Goal: Task Accomplishment & Management: Manage account settings

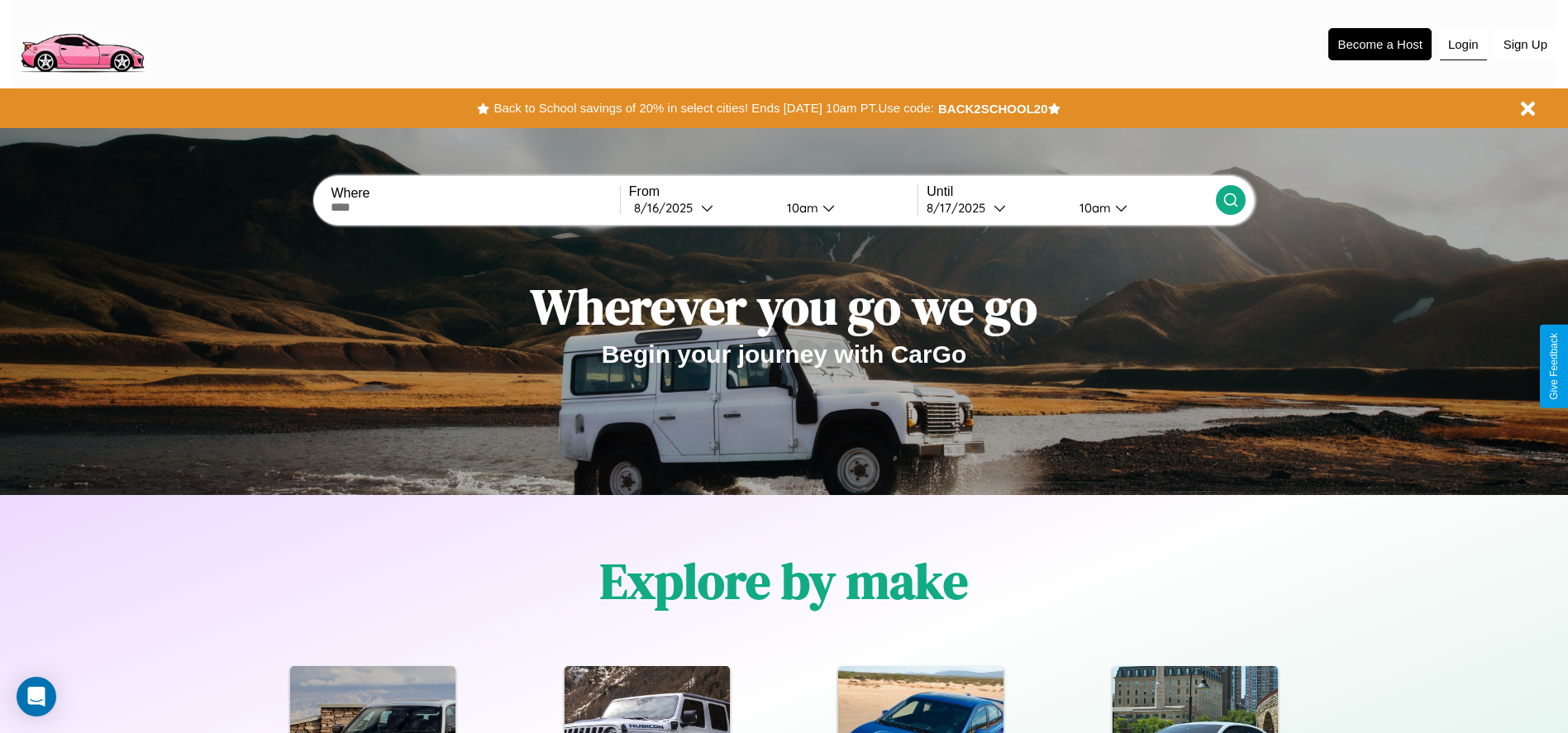
click at [1463, 44] on button "Login" at bounding box center [1463, 44] width 47 height 31
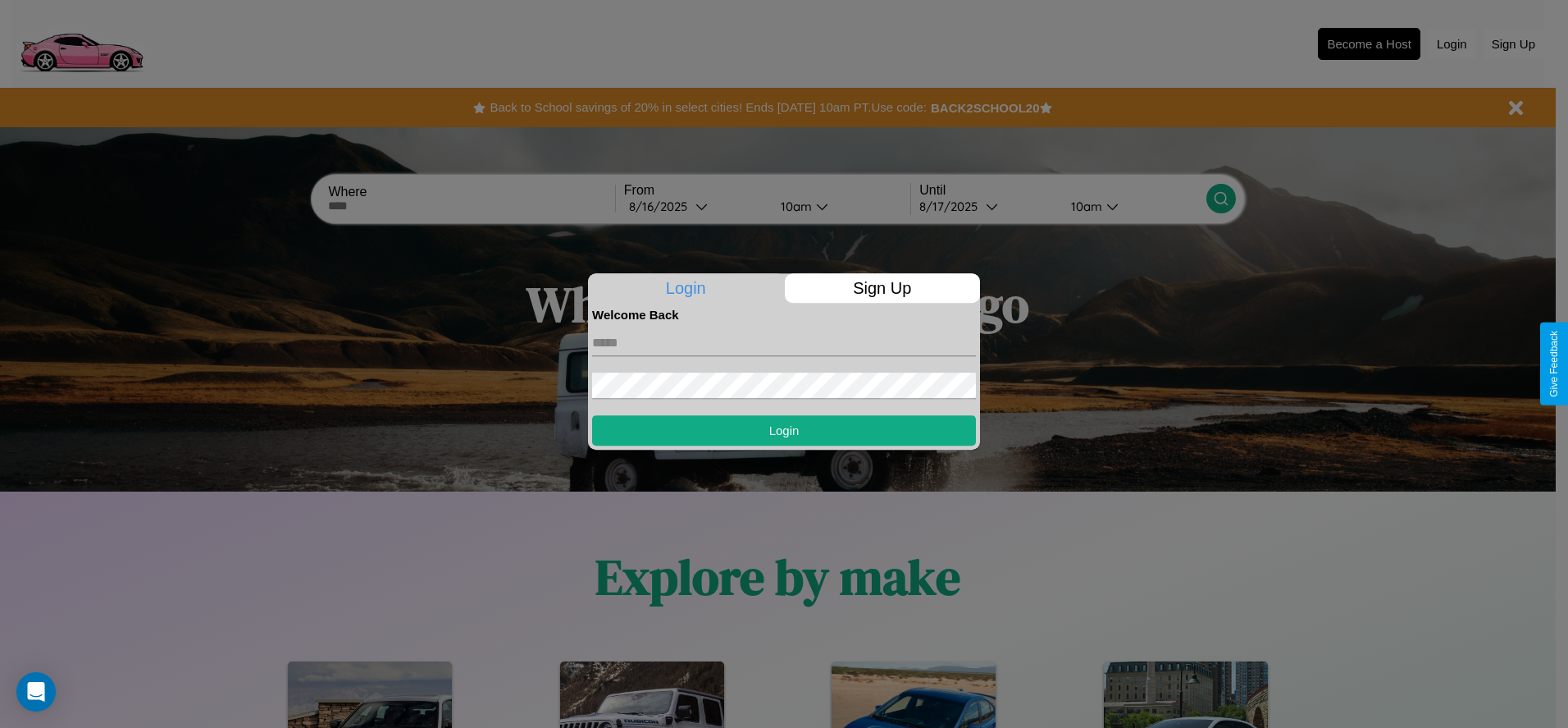
click at [784, 342] on input "text" at bounding box center [784, 342] width 384 height 26
type input "**********"
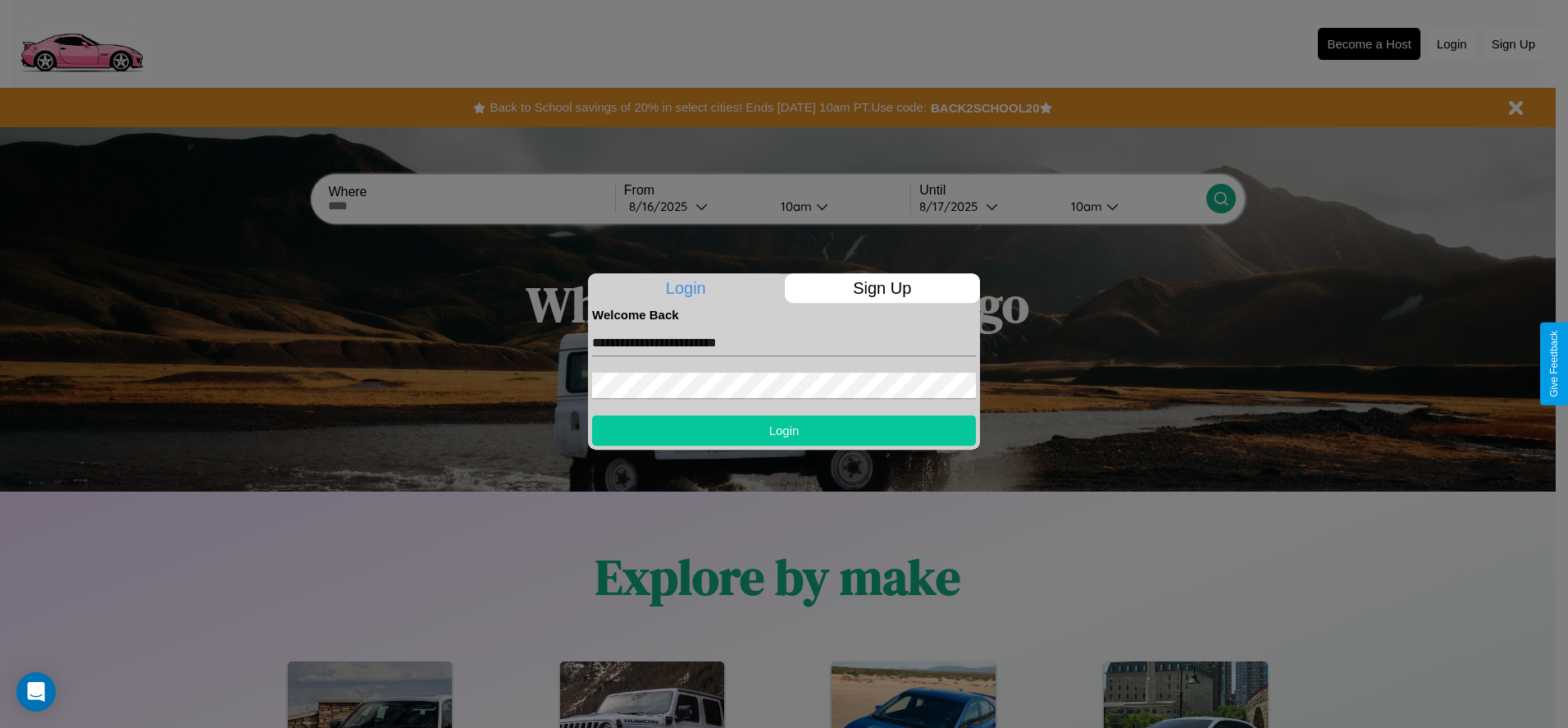
click at [784, 430] on button "Login" at bounding box center [784, 431] width 384 height 30
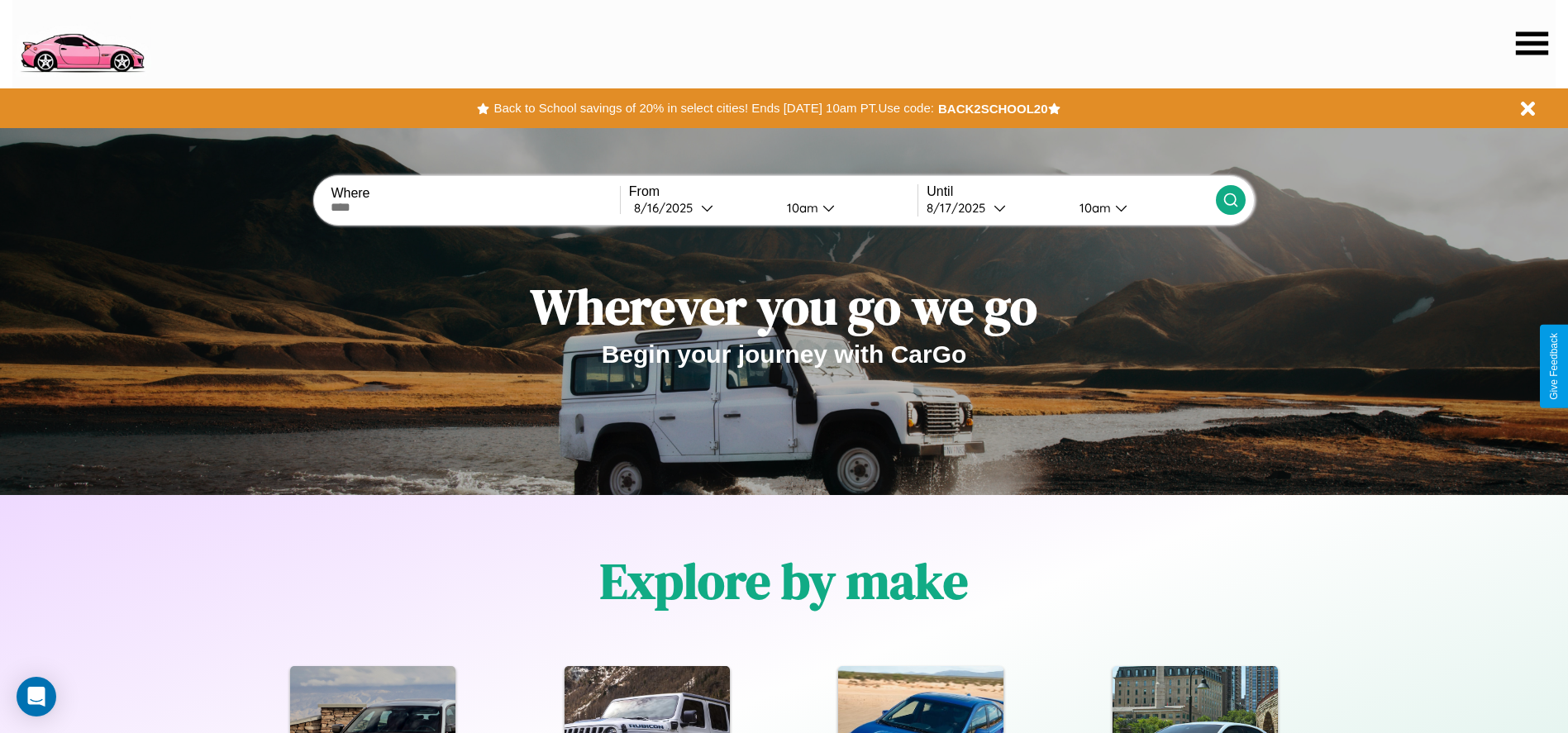
click at [1531, 43] on icon at bounding box center [1532, 42] width 32 height 23
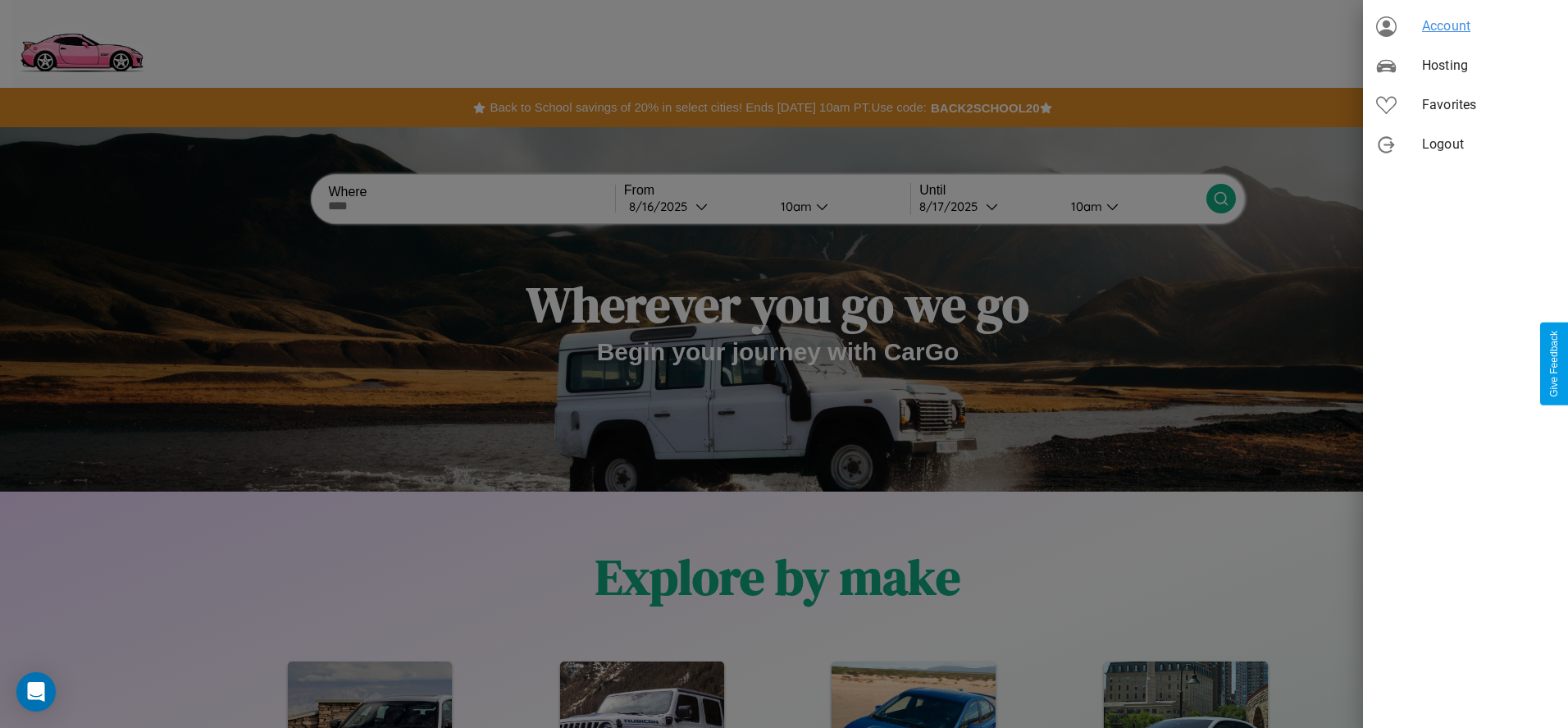
click at [1465, 26] on span "Account" at bounding box center [1488, 25] width 133 height 19
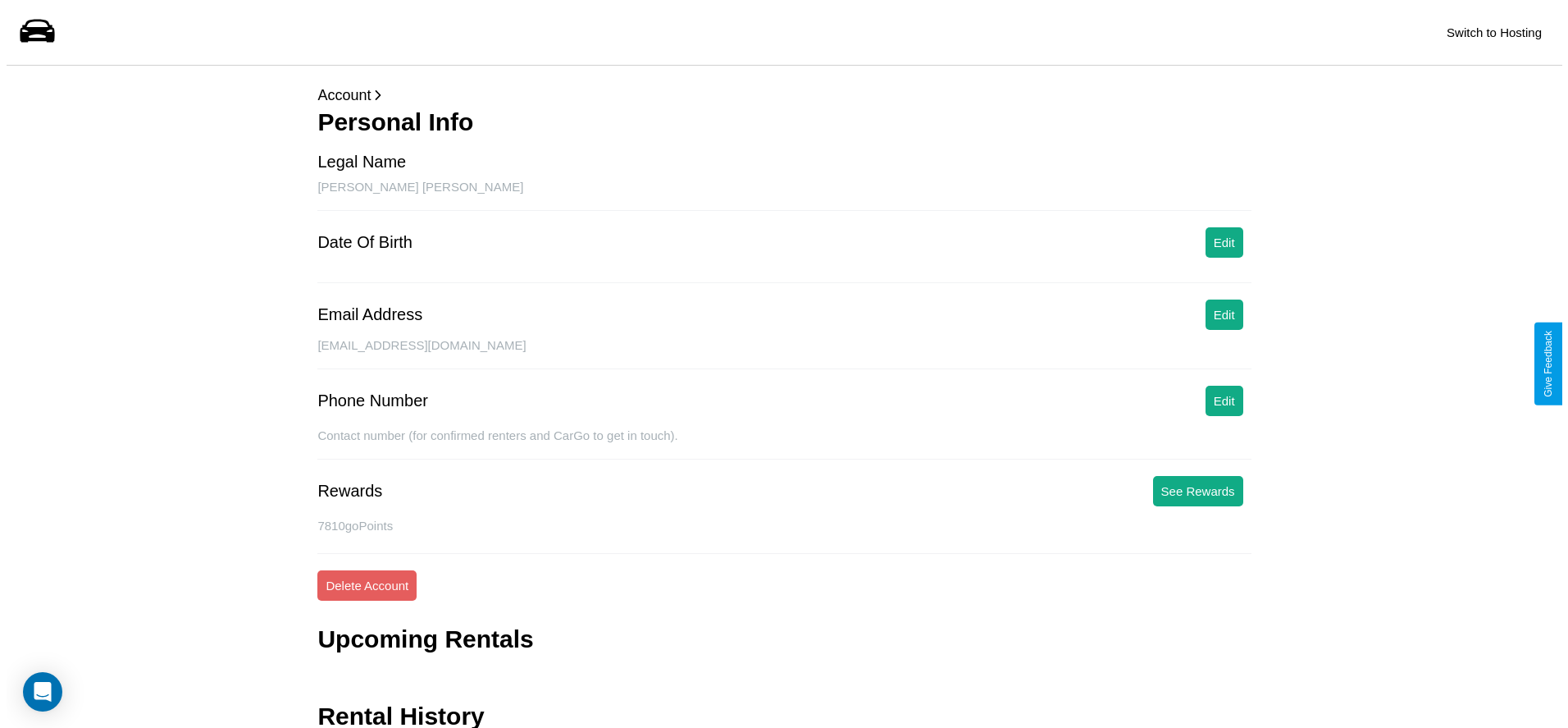
scroll to position [66, 0]
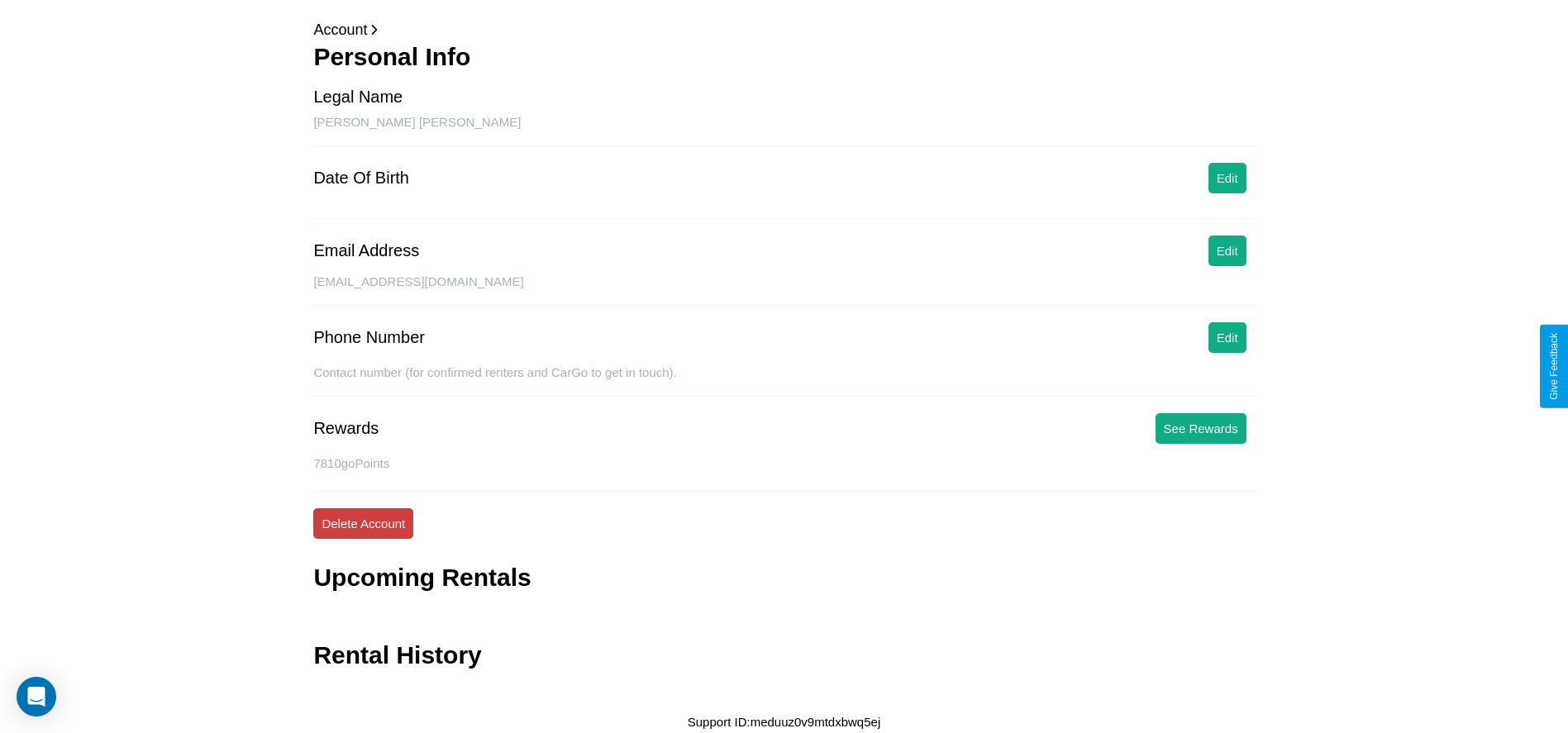
click at [362, 523] on button "Delete Account" at bounding box center [363, 523] width 100 height 31
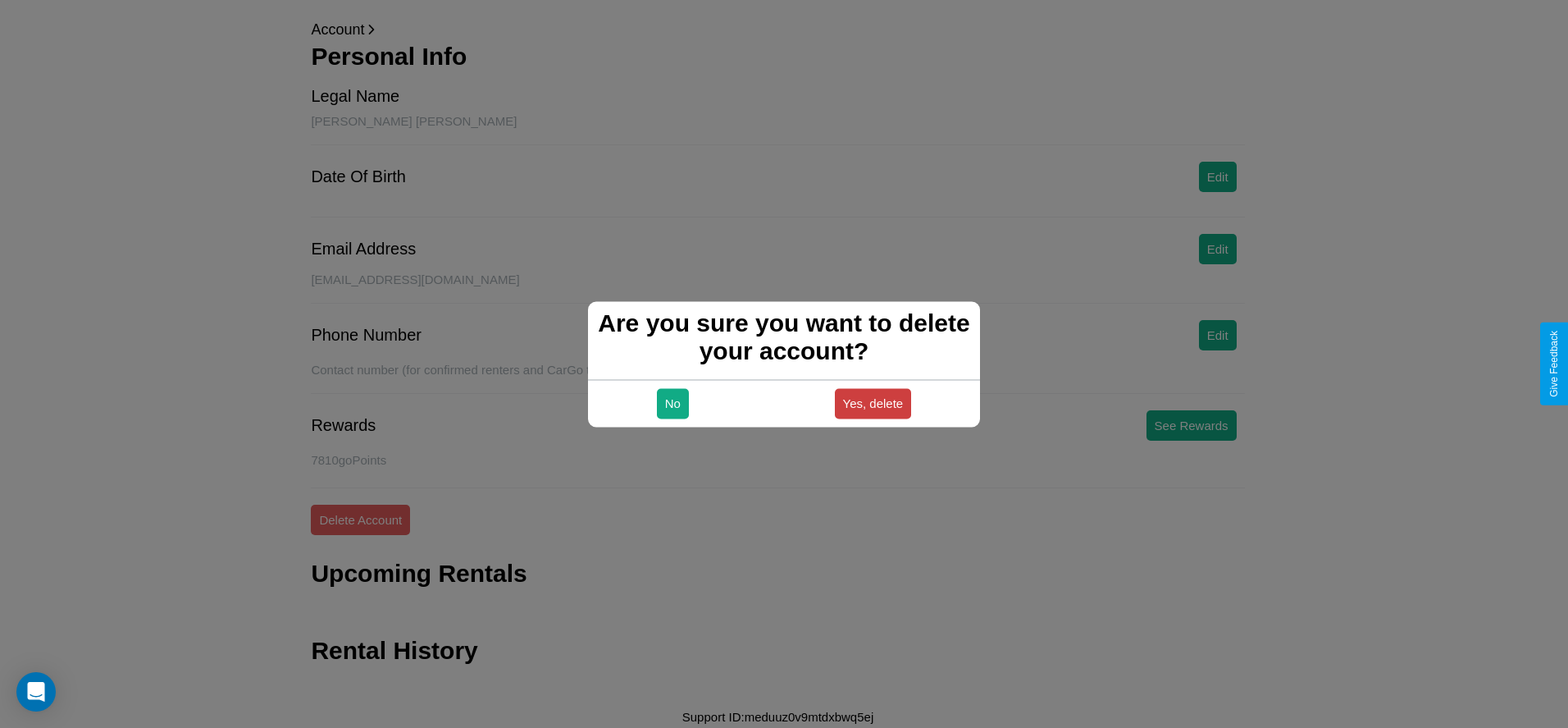
click at [872, 403] on button "Yes, delete" at bounding box center [873, 404] width 77 height 30
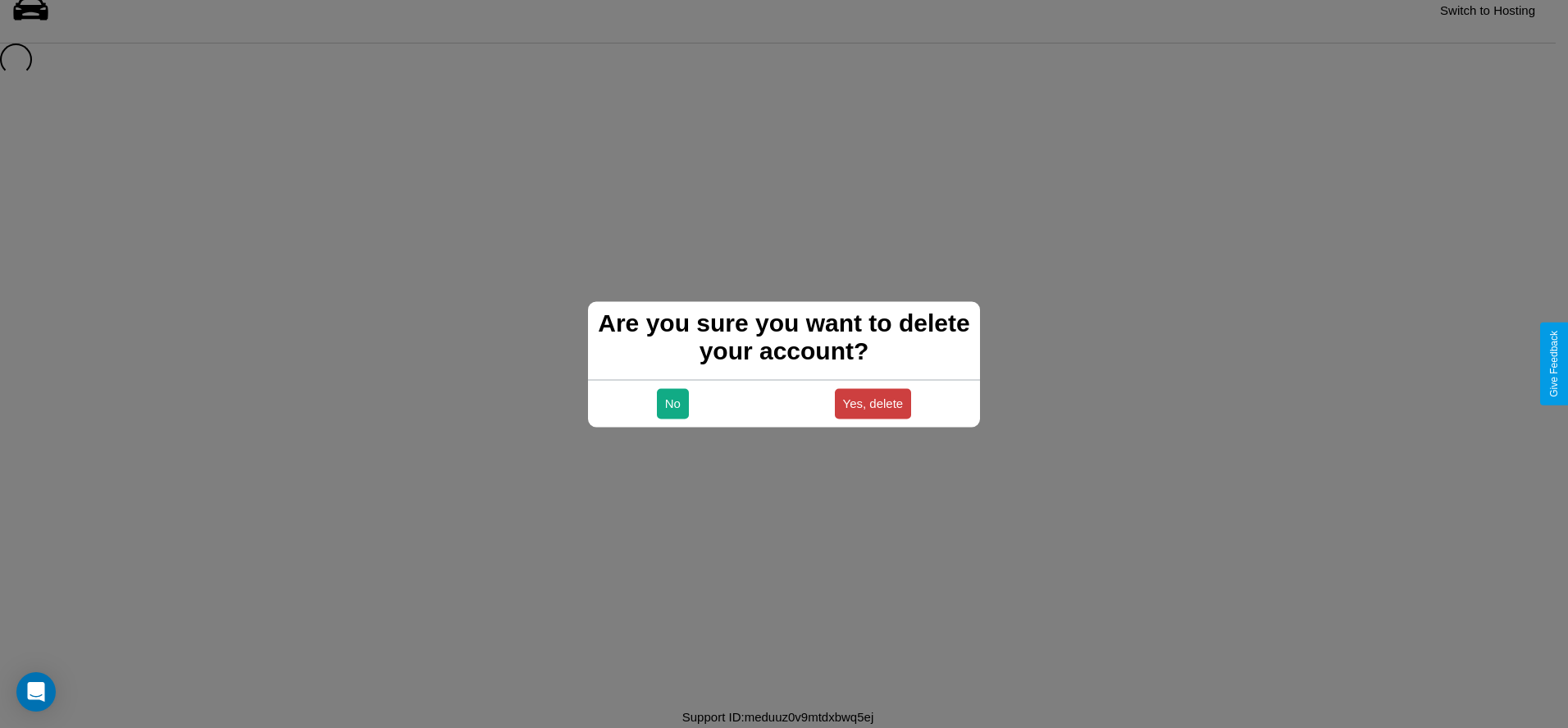
scroll to position [22, 0]
